Goal: Task Accomplishment & Management: Complete application form

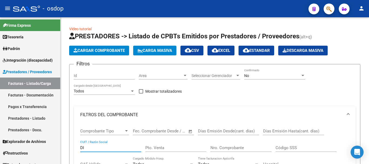
type input "D"
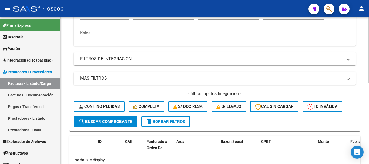
scroll to position [156, 0]
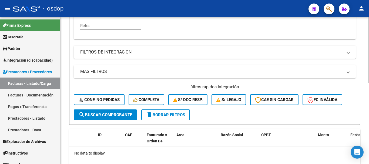
click at [108, 116] on span "search Buscar Comprobante" at bounding box center [106, 115] width 54 height 5
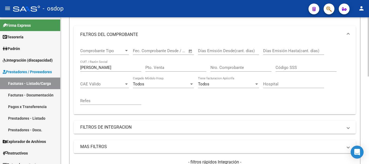
scroll to position [35, 0]
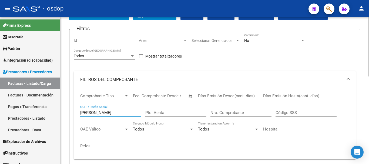
drag, startPoint x: 97, startPoint y: 111, endPoint x: 61, endPoint y: 113, distance: 36.8
click at [61, 113] on div "Video tutorial PRESTADORES -> Listado de CPBTs Emitidos por Prestadores / Prove…" at bounding box center [215, 162] width 309 height 361
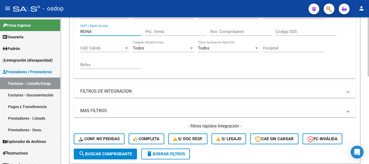
type input "REINA"
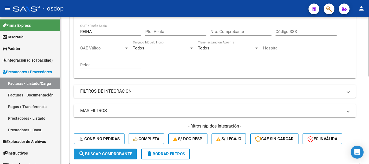
click at [106, 155] on span "search Buscar Comprobante" at bounding box center [106, 154] width 54 height 5
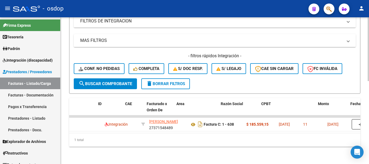
scroll to position [0, 0]
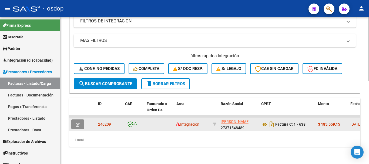
click at [80, 120] on button "button" at bounding box center [77, 125] width 13 height 10
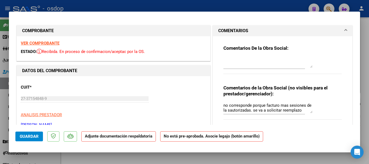
click at [185, 8] on div at bounding box center [184, 82] width 369 height 164
type input "$ 0,00"
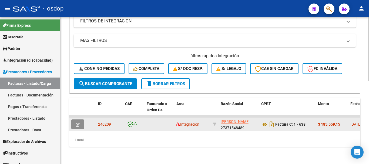
click at [81, 121] on button "button" at bounding box center [77, 125] width 13 height 10
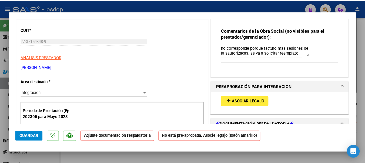
scroll to position [108, 0]
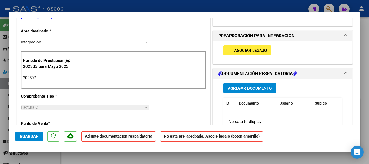
click at [228, 9] on div at bounding box center [184, 82] width 369 height 164
click at [217, 6] on div "- osdop" at bounding box center [159, 9] width 292 height 12
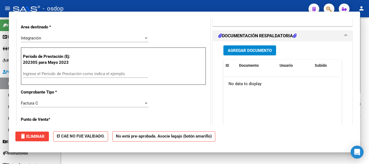
click at [222, 6] on div "- osdop" at bounding box center [159, 9] width 292 height 12
click at [225, 6] on div "- osdop" at bounding box center [159, 9] width 292 height 12
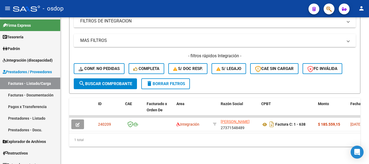
click at [360, 9] on mat-icon "person" at bounding box center [362, 8] width 6 height 6
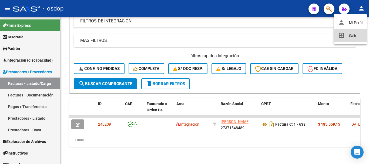
click at [351, 35] on button "exit_to_app Salir" at bounding box center [350, 35] width 33 height 13
